Goal: Task Accomplishment & Management: Manage account settings

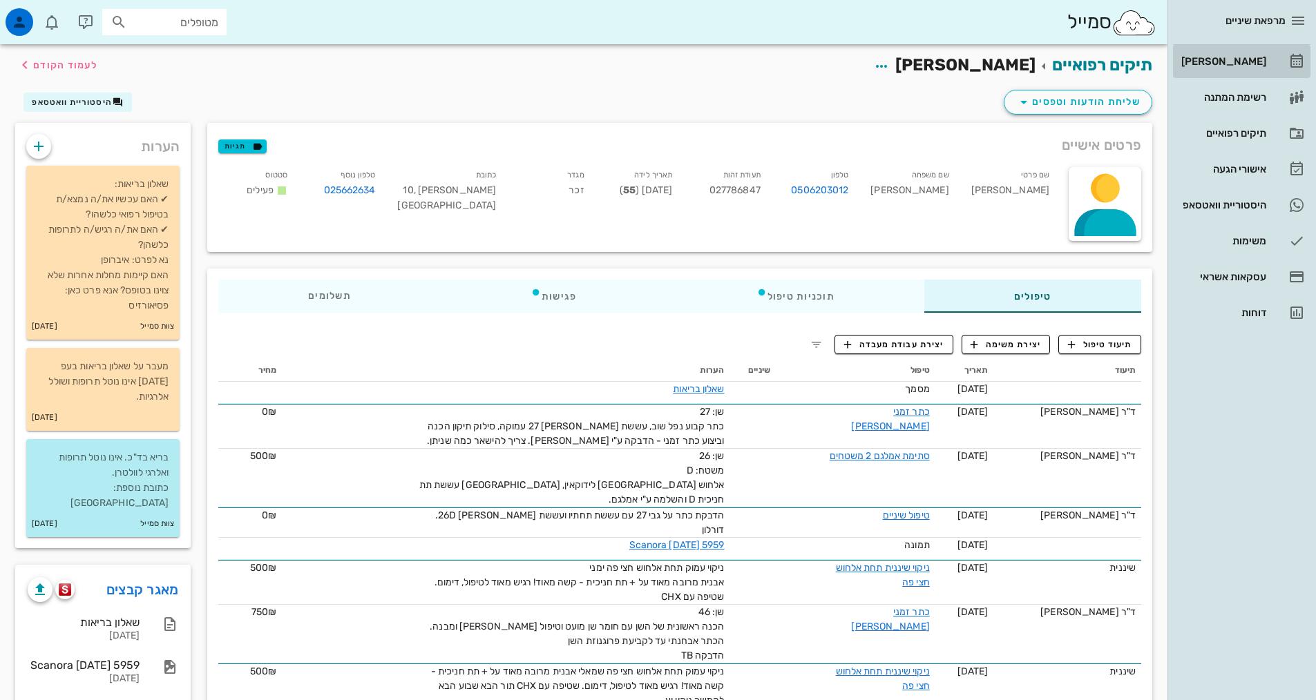
click at [1232, 60] on div "[PERSON_NAME]" at bounding box center [1222, 61] width 88 height 11
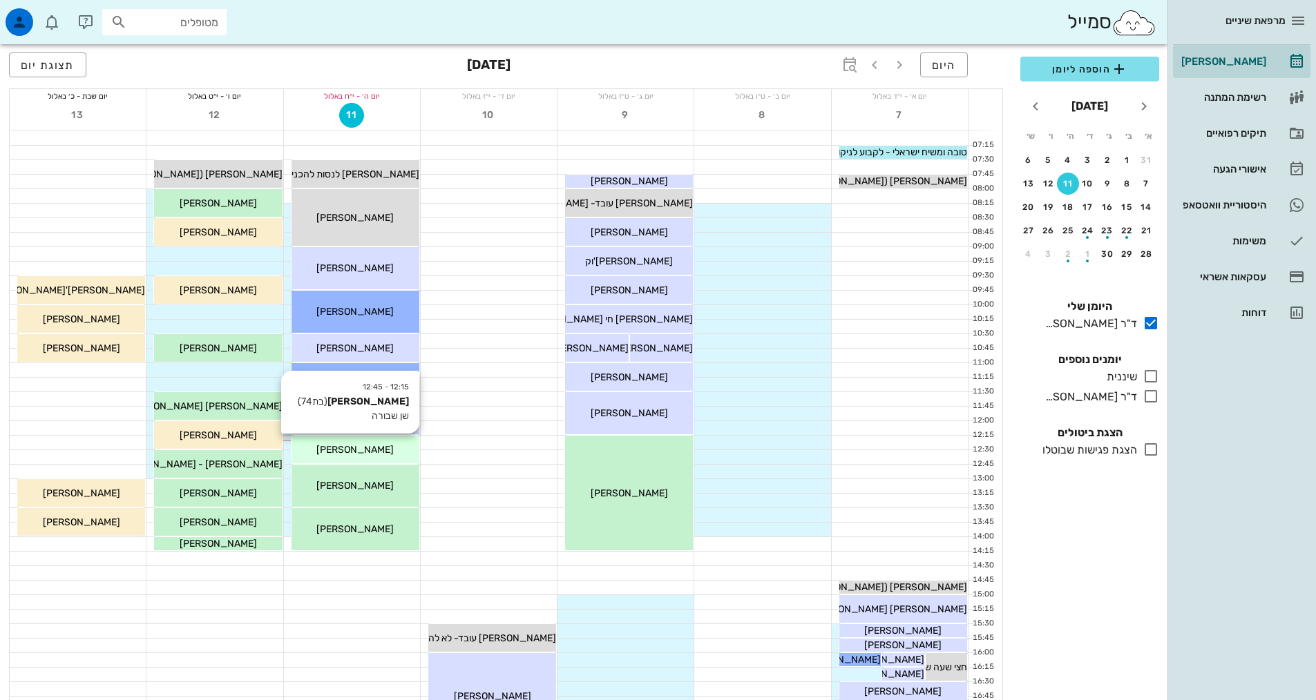
click at [391, 448] on div "[PERSON_NAME]" at bounding box center [355, 450] width 128 height 15
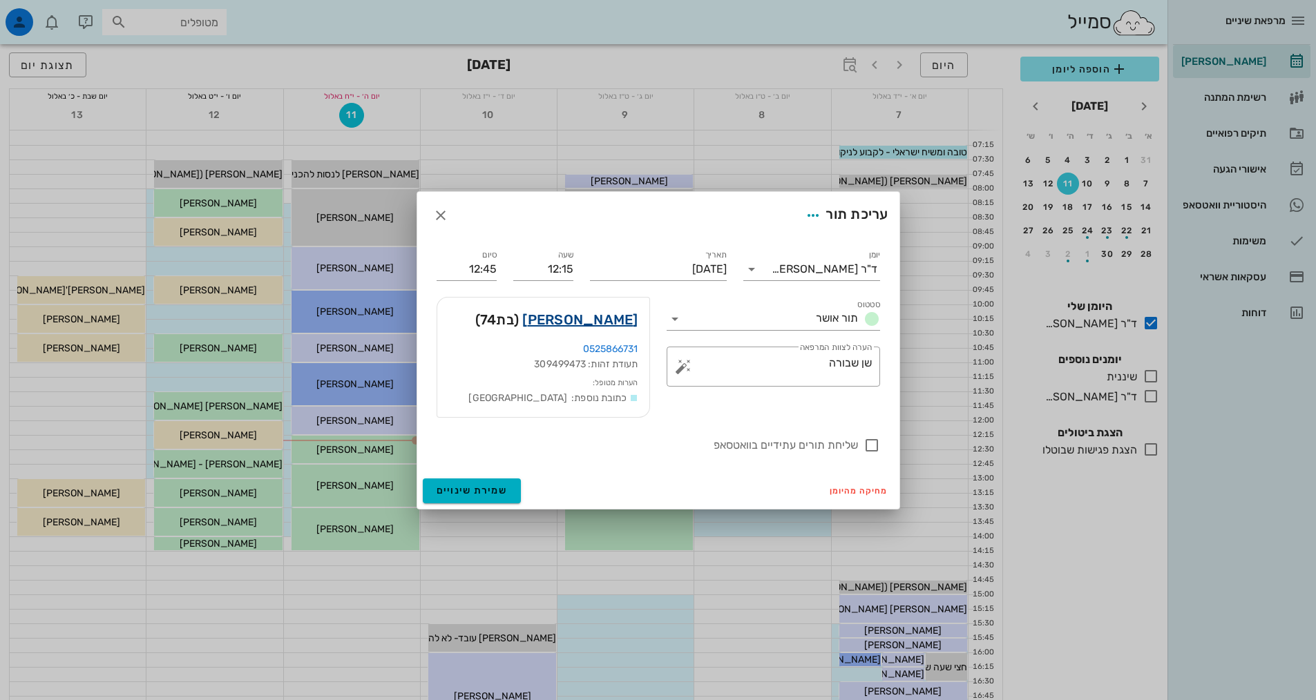
click at [580, 321] on link "[PERSON_NAME]" at bounding box center [579, 320] width 115 height 22
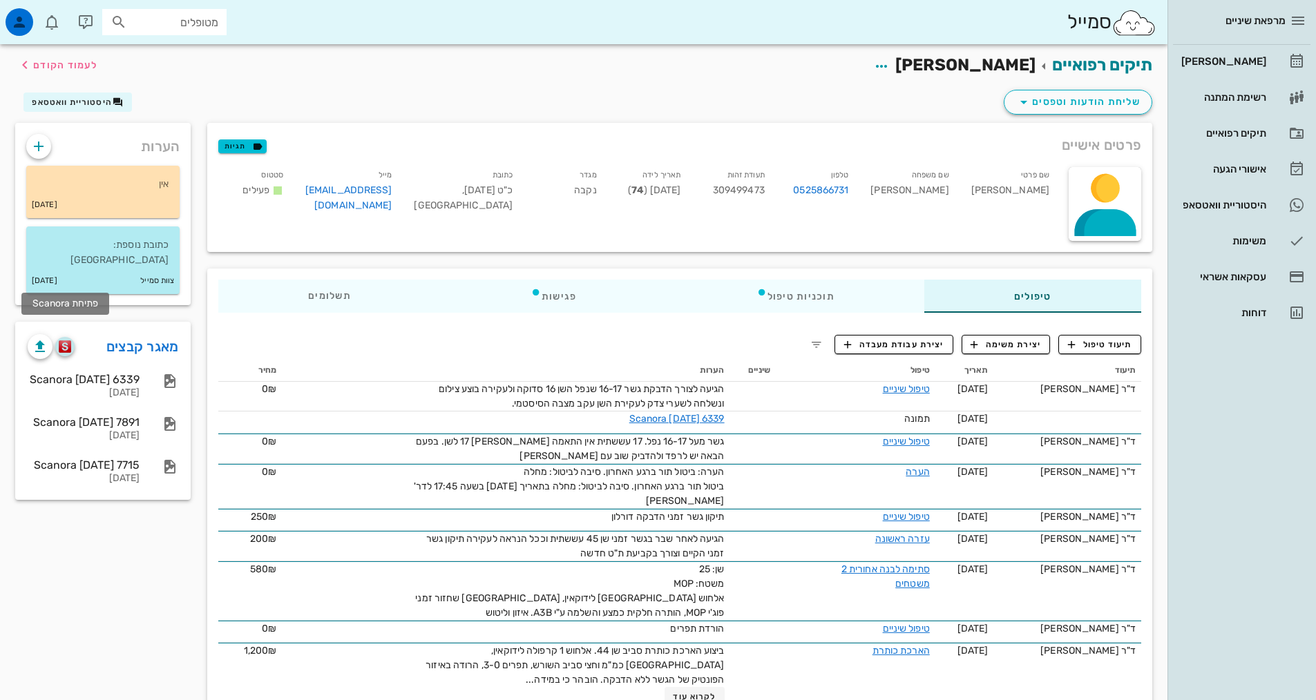
click at [67, 340] on img "button" at bounding box center [65, 346] width 13 height 12
click at [1255, 62] on div "[PERSON_NAME]" at bounding box center [1222, 61] width 88 height 11
